Goal: Browse casually: Explore the website without a specific task or goal

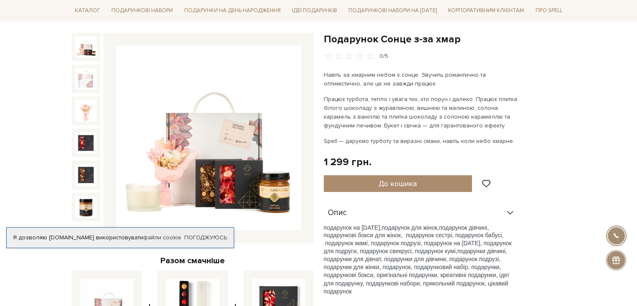
scroll to position [42, 0]
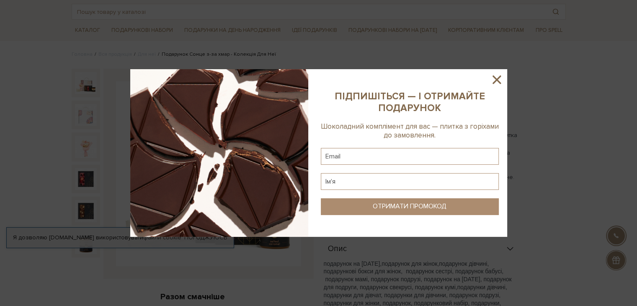
click at [495, 80] on icon at bounding box center [497, 80] width 14 height 14
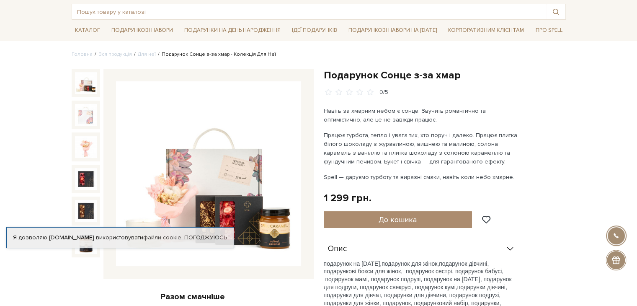
click at [226, 149] on img at bounding box center [208, 173] width 185 height 185
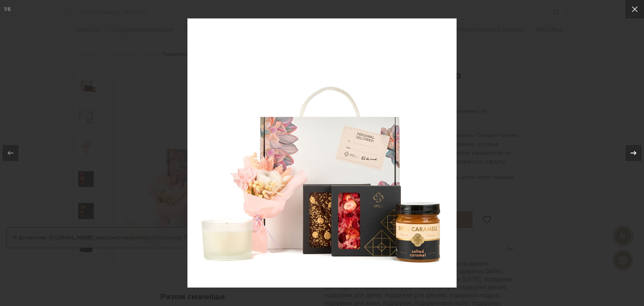
click at [637, 155] on icon at bounding box center [633, 153] width 10 height 10
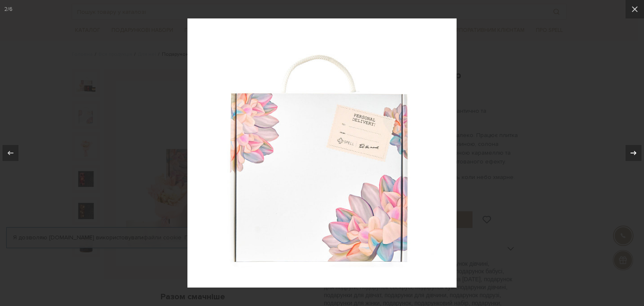
click at [637, 155] on icon at bounding box center [633, 153] width 10 height 10
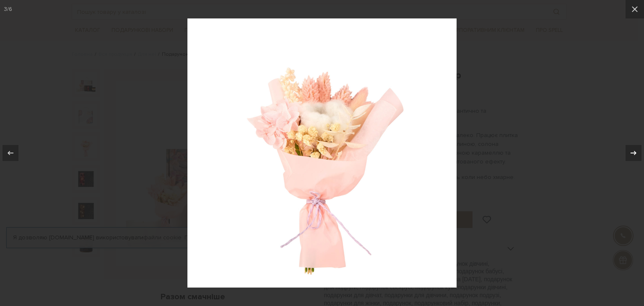
click at [637, 155] on icon at bounding box center [633, 153] width 10 height 10
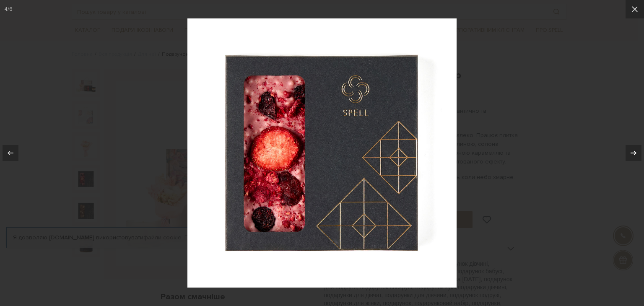
click at [637, 155] on icon at bounding box center [633, 153] width 10 height 10
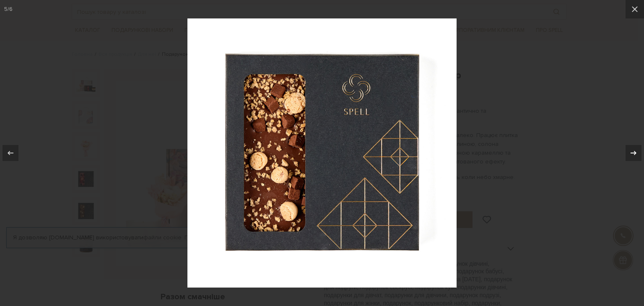
click at [637, 155] on icon at bounding box center [633, 153] width 10 height 10
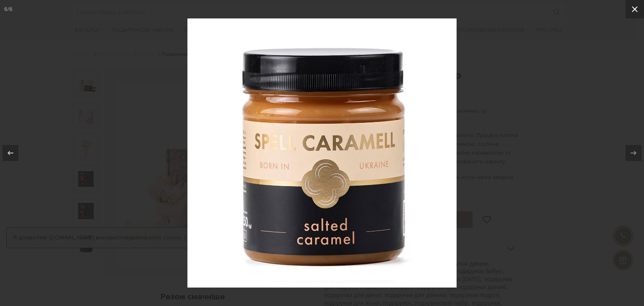
click at [631, 8] on icon at bounding box center [635, 9] width 10 height 10
